Goal: Check status: Check status

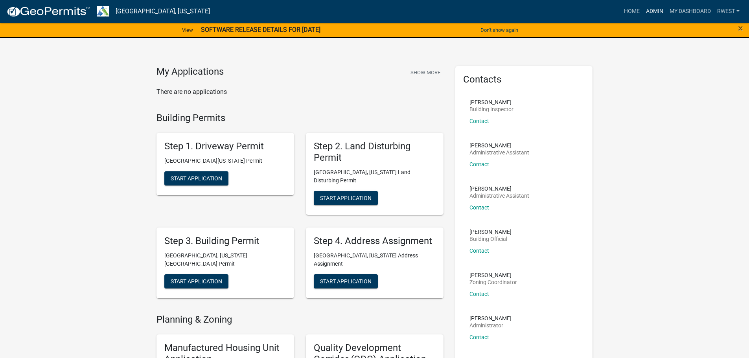
drag, startPoint x: 658, startPoint y: 9, endPoint x: 621, endPoint y: 19, distance: 38.7
click at [657, 9] on link "Admin" at bounding box center [655, 11] width 24 height 15
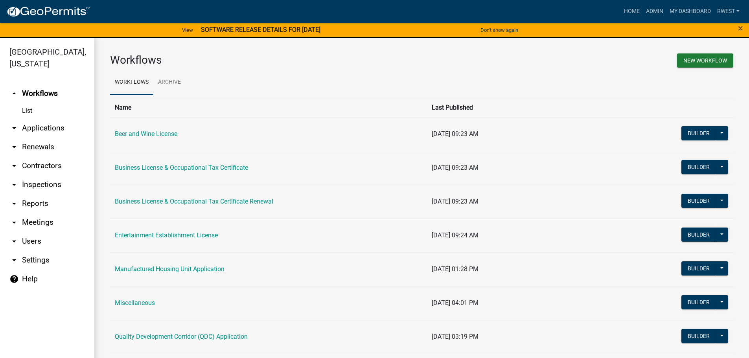
click at [52, 119] on link "arrow_drop_down Applications" at bounding box center [47, 128] width 94 height 19
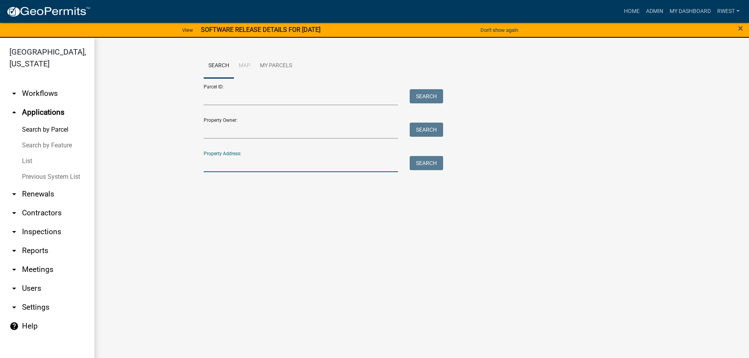
drag, startPoint x: 218, startPoint y: 165, endPoint x: 213, endPoint y: 163, distance: 4.8
click at [218, 165] on input "Property Address:" at bounding box center [301, 164] width 195 height 16
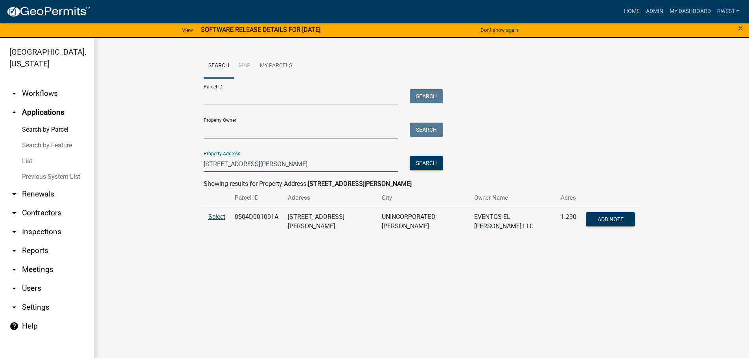
type input "[STREET_ADDRESS][PERSON_NAME]"
click at [217, 215] on span "Select" at bounding box center [216, 216] width 17 height 7
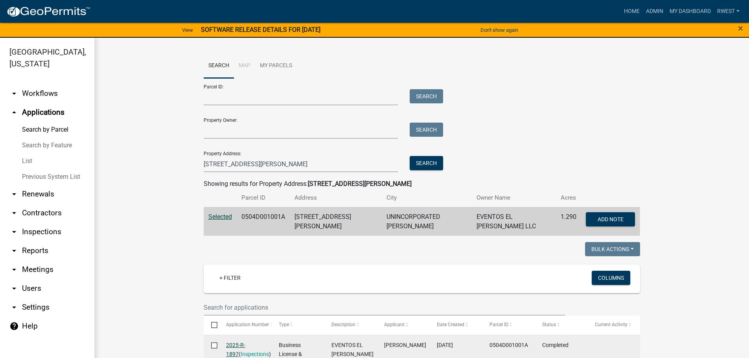
click at [236, 343] on link "2025-R-1897" at bounding box center [235, 349] width 19 height 15
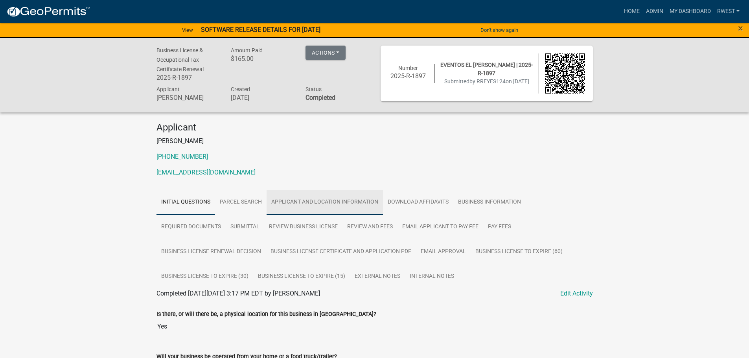
click at [319, 202] on link "Applicant and Location Information" at bounding box center [325, 202] width 116 height 25
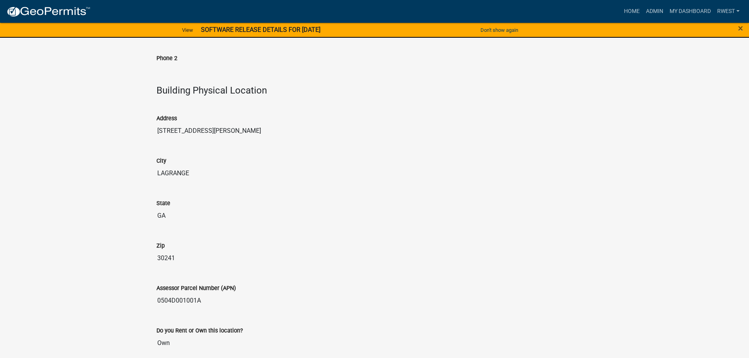
scroll to position [616, 0]
